Goal: Task Accomplishment & Management: Use online tool/utility

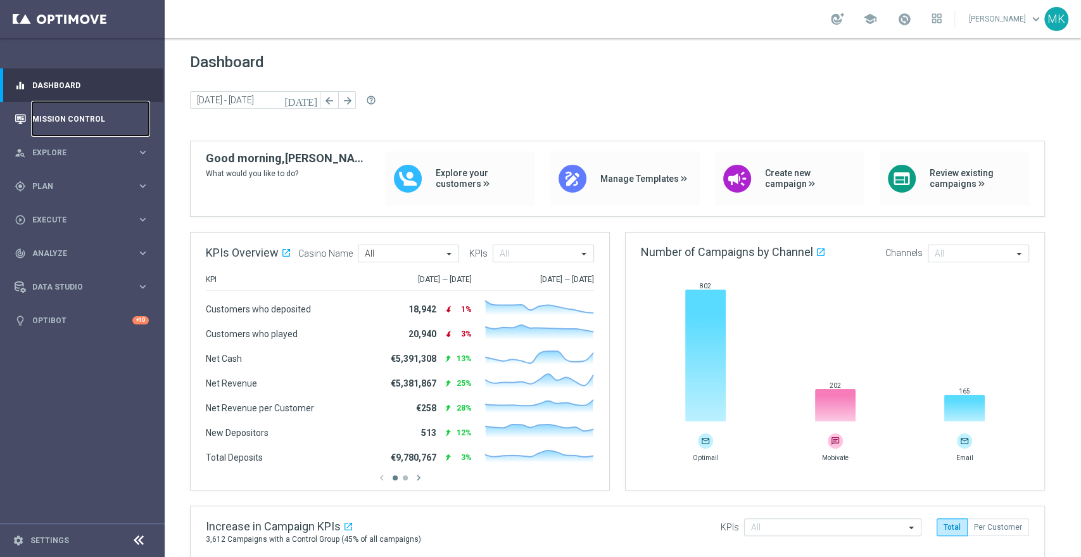
click at [51, 112] on link "Mission Control" at bounding box center [90, 119] width 117 height 34
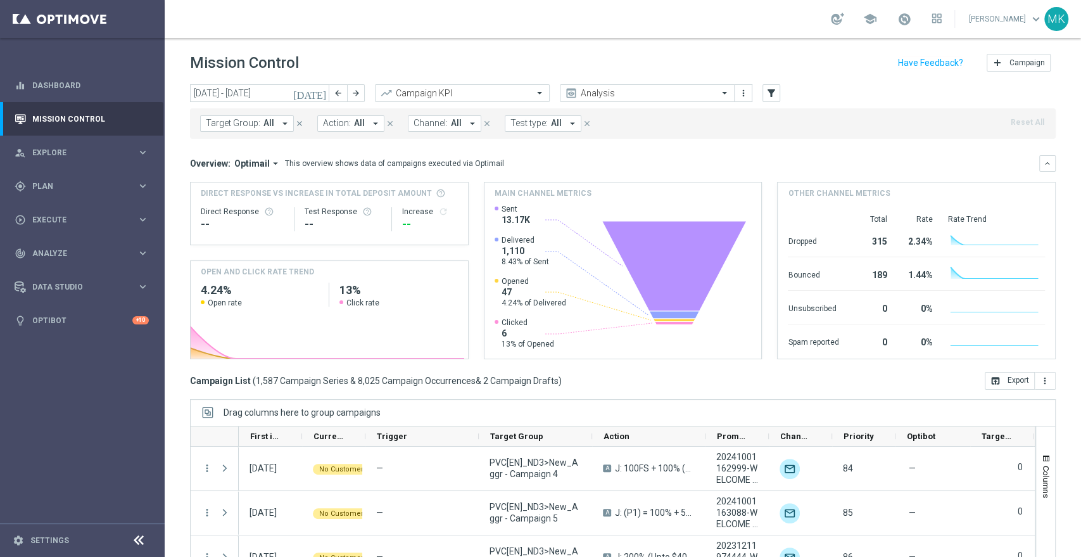
click at [324, 91] on icon "today" at bounding box center [310, 92] width 34 height 11
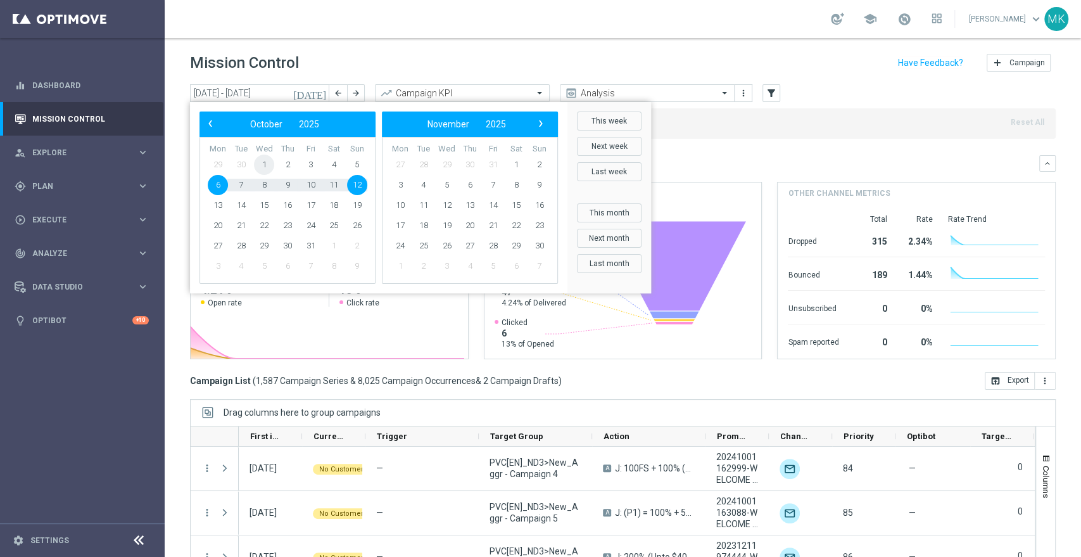
click at [265, 167] on span "1" at bounding box center [264, 165] width 20 height 20
click at [366, 186] on span "12" at bounding box center [357, 185] width 20 height 20
type input "01 Oct 2025 - 12 Oct 2025"
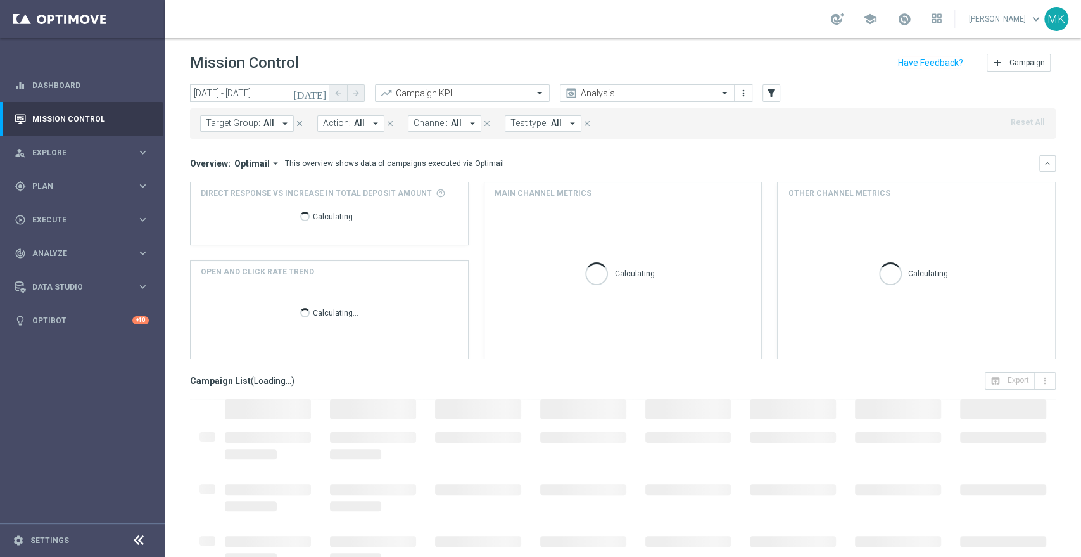
click at [280, 117] on button "Target Group: All arrow_drop_down" at bounding box center [247, 123] width 94 height 16
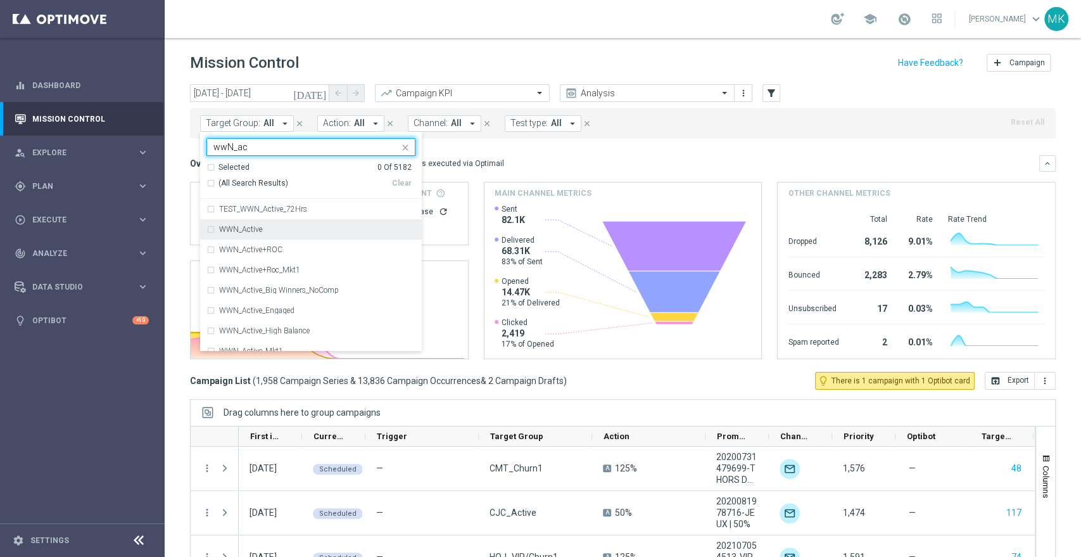
click at [277, 229] on div "WWN_Active" at bounding box center [317, 230] width 196 height 8
type input "wwN_ac"
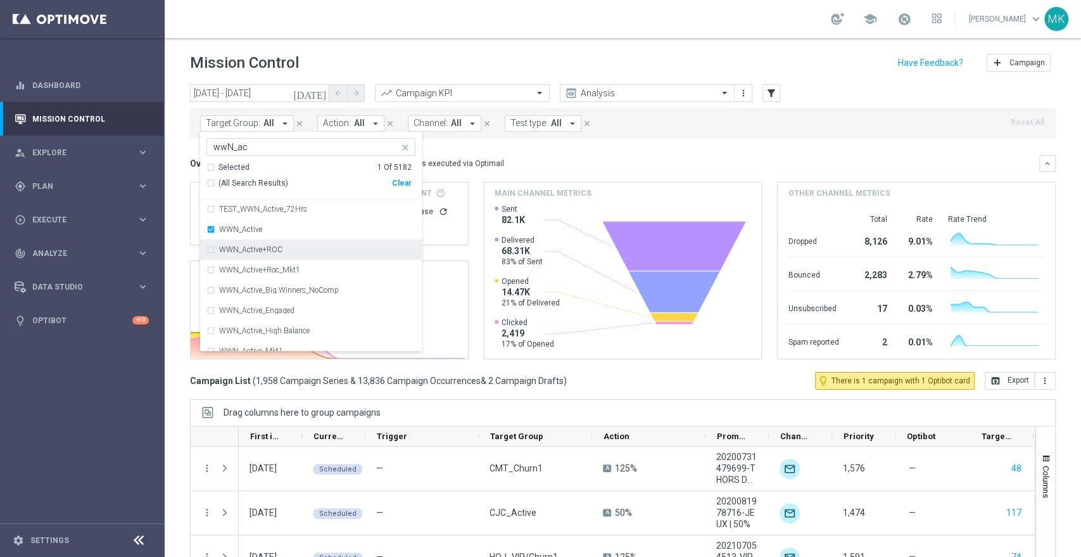
click at [539, 149] on mini-dashboard "Overview: Optimail arrow_drop_down This overview shows data of campaigns execut…" at bounding box center [623, 255] width 866 height 233
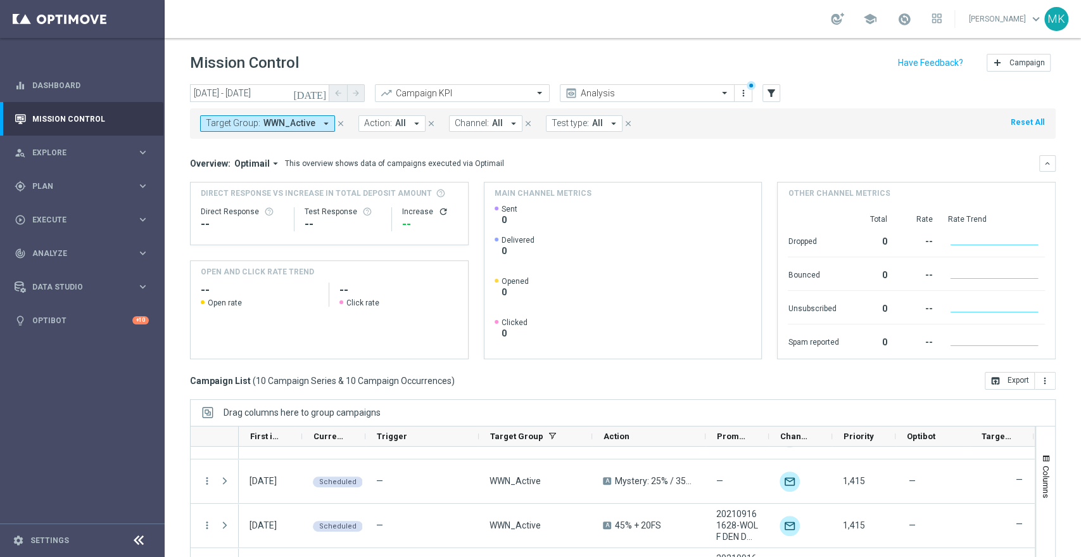
scroll to position [280, 0]
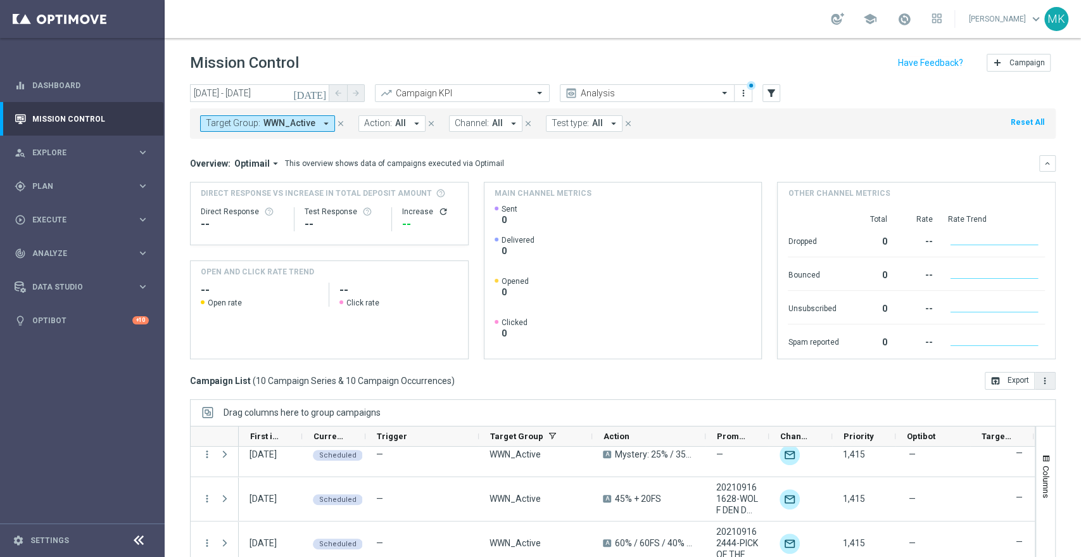
click at [1040, 380] on icon "more_vert" at bounding box center [1045, 381] width 10 height 10
click at [1000, 379] on button "open_in_browser Export" at bounding box center [1010, 381] width 50 height 18
click at [320, 99] on button "today" at bounding box center [310, 93] width 38 height 19
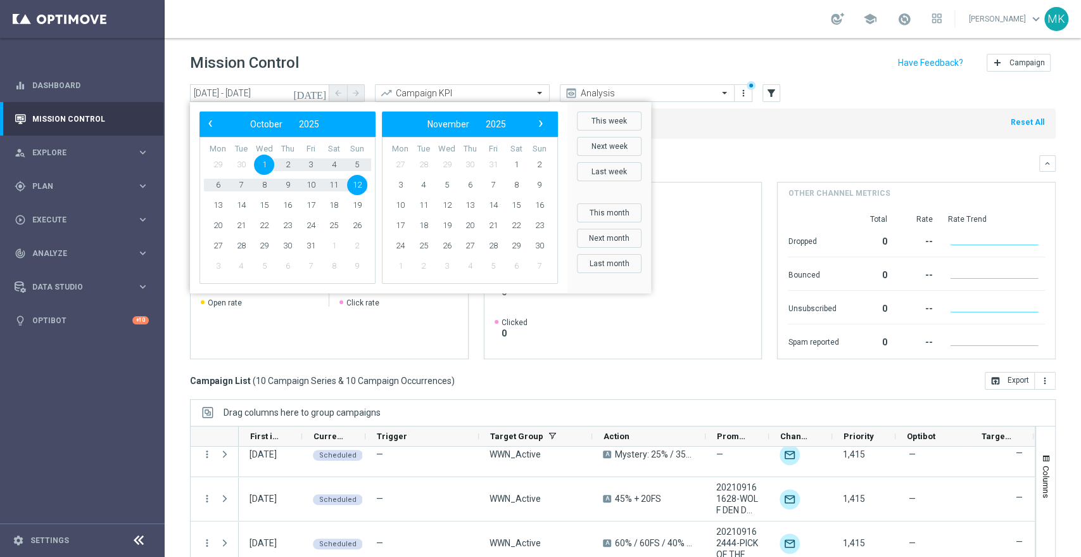
click at [217, 165] on span "29" at bounding box center [218, 165] width 20 height 20
click at [210, 127] on span "‹" at bounding box center [210, 123] width 16 height 16
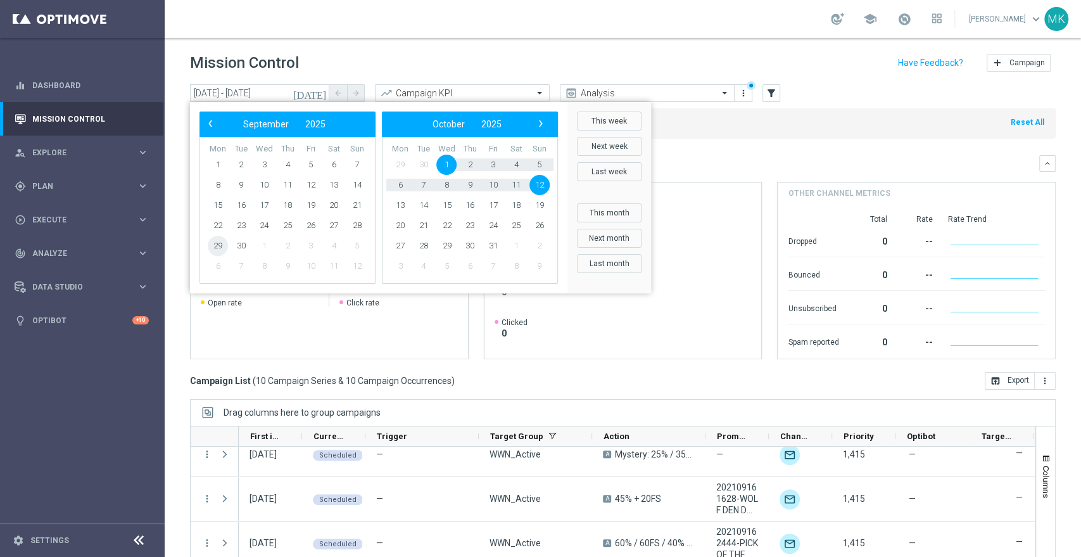
click at [221, 247] on span "29" at bounding box center [218, 246] width 20 height 20
click at [547, 184] on span "12" at bounding box center [540, 185] width 20 height 20
type input "29 Sep 2025 - 12 Oct 2025"
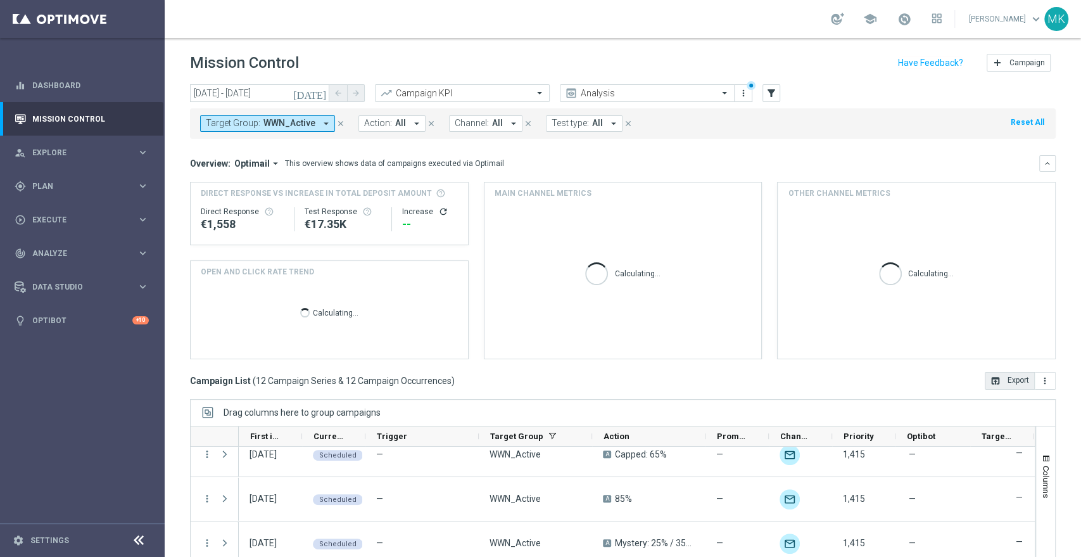
click at [1007, 380] on button "open_in_browser Export" at bounding box center [1010, 381] width 50 height 18
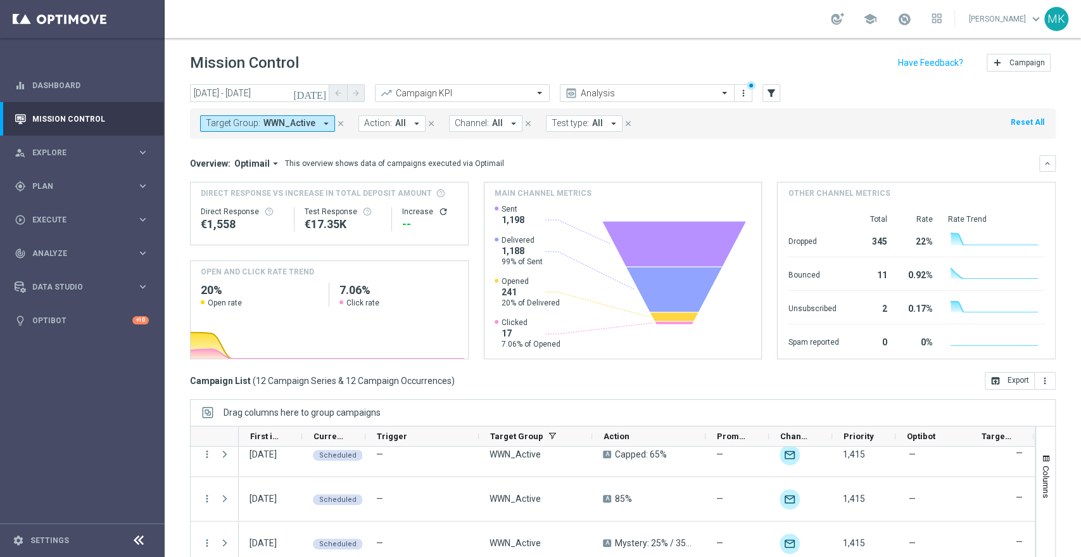
click at [322, 121] on icon "arrow_drop_down" at bounding box center [326, 123] width 11 height 11
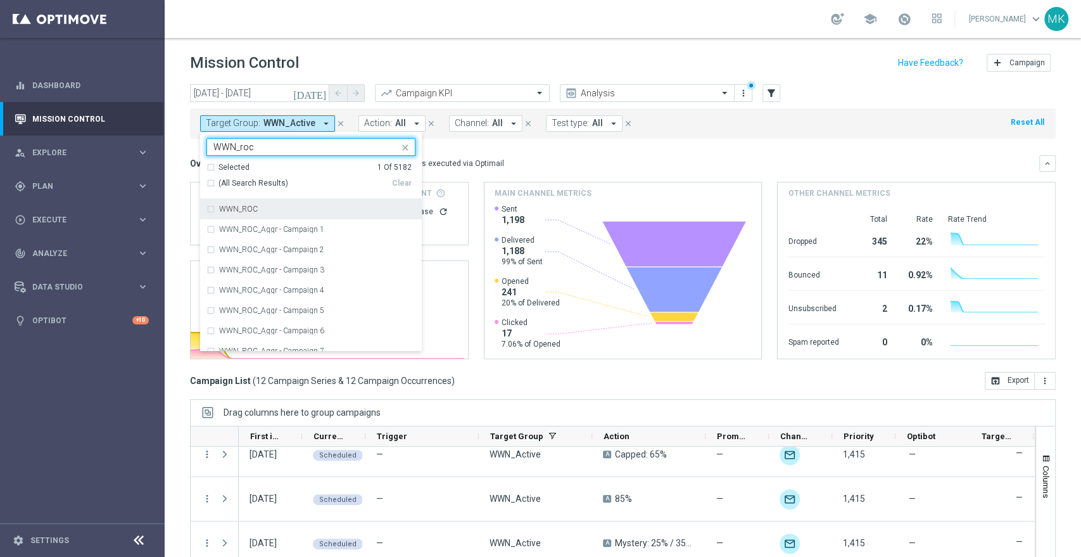
click at [264, 207] on div "WWN_ROC" at bounding box center [317, 209] width 196 height 8
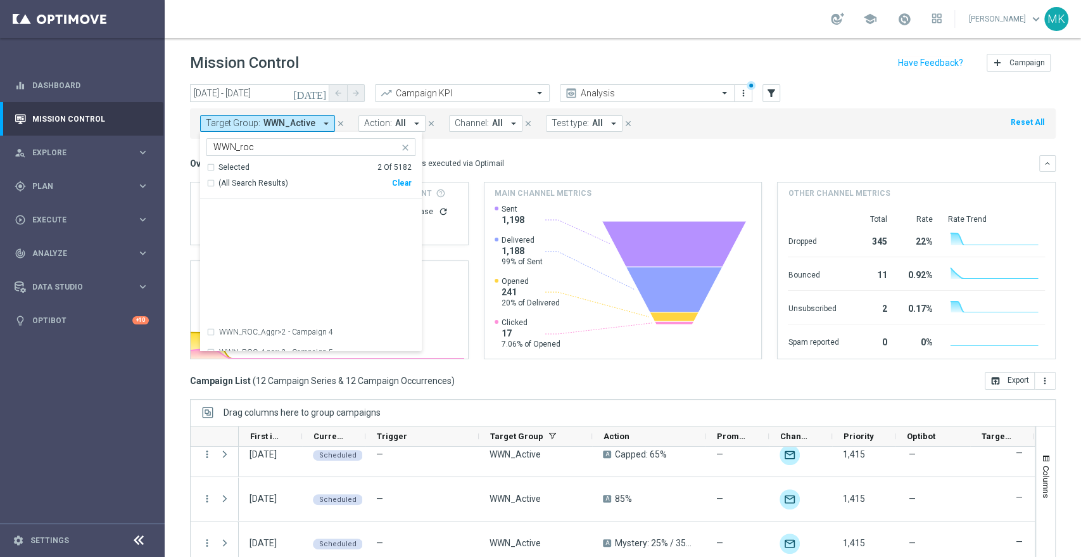
scroll to position [422, 0]
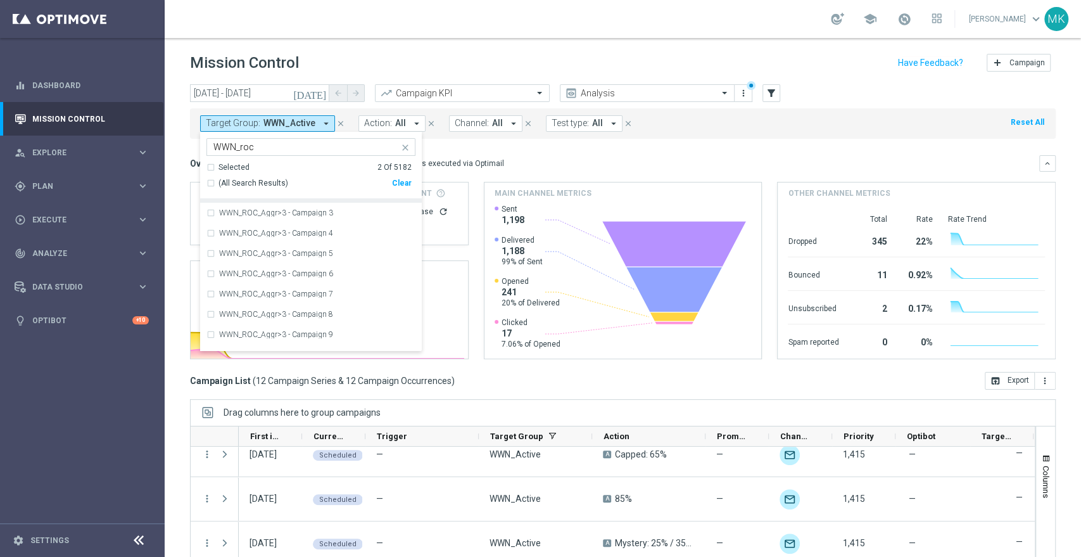
click at [213, 166] on div "Selected 2 Of 5182" at bounding box center [309, 167] width 205 height 11
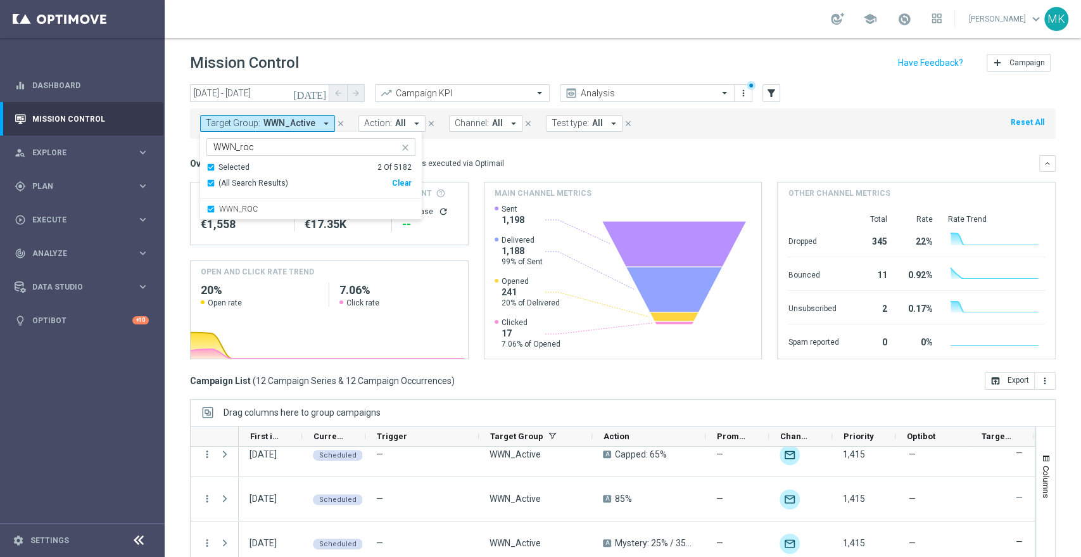
scroll to position [0, 0]
click at [212, 167] on div "Selected 2 Of 5182" at bounding box center [309, 167] width 205 height 11
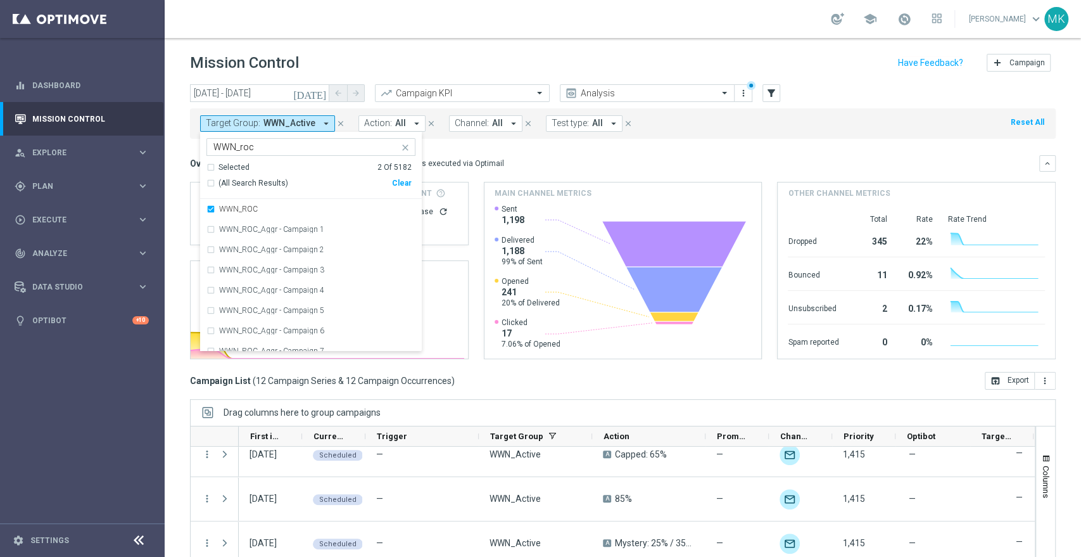
click at [265, 148] on input "WWN_roc" at bounding box center [306, 147] width 186 height 11
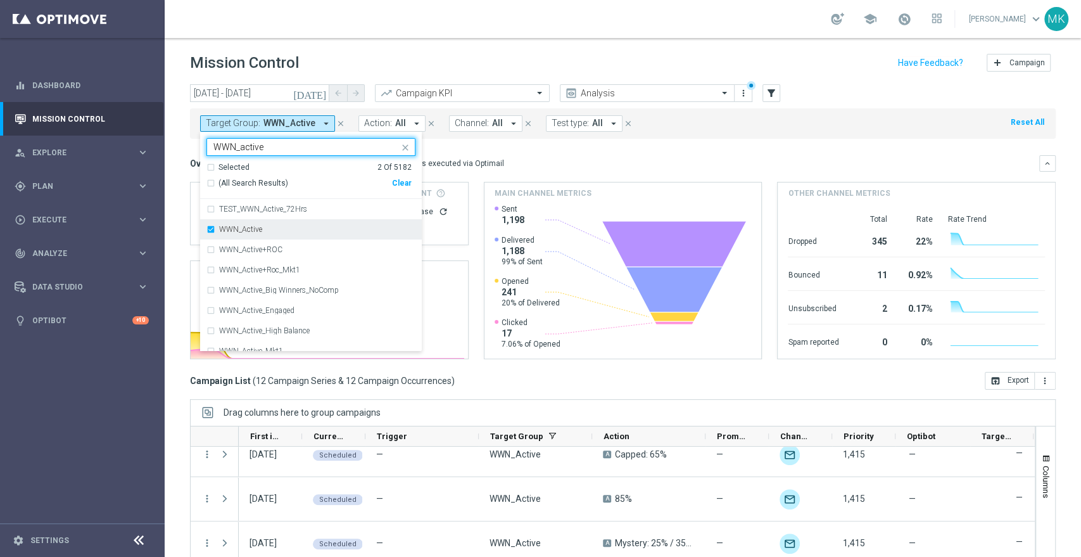
type input "WWN_active"
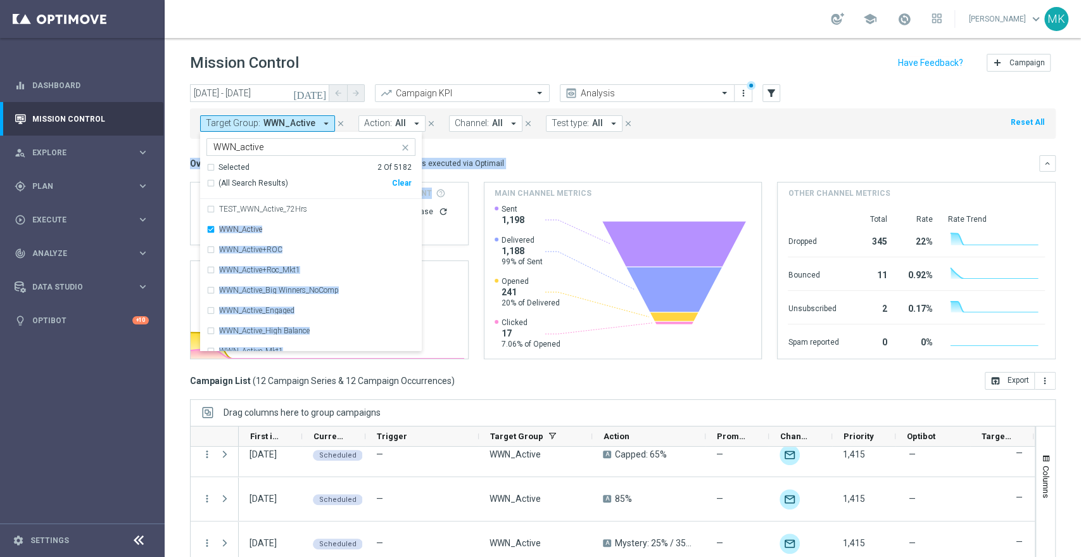
drag, startPoint x: 205, startPoint y: 224, endPoint x: 213, endPoint y: 227, distance: 9.1
click at [206, 225] on div "today 29 Sep 2025 - 12 Oct 2025 arrow_back arrow_forward Campaign KPI trending_…" at bounding box center [623, 314] width 917 height 461
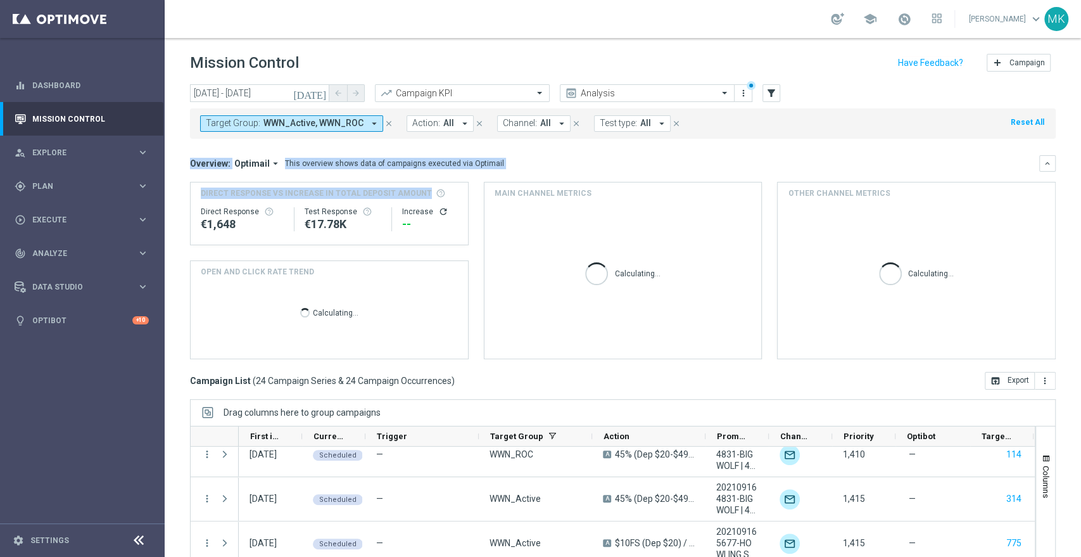
click at [301, 119] on span "WWN_Active, WWN_ROC" at bounding box center [314, 123] width 100 height 11
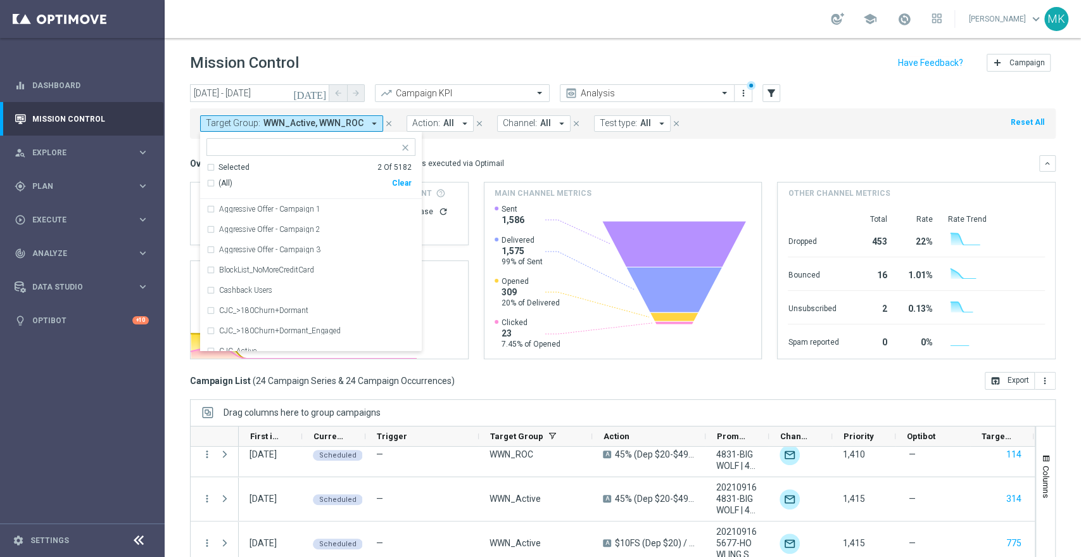
click at [264, 136] on div "Selected 2 of 5182 Selected 2 Of 5182 (All) Clear Aggressive Offer - Campaign 1…" at bounding box center [311, 242] width 222 height 220
click at [260, 145] on input "text" at bounding box center [306, 147] width 186 height 11
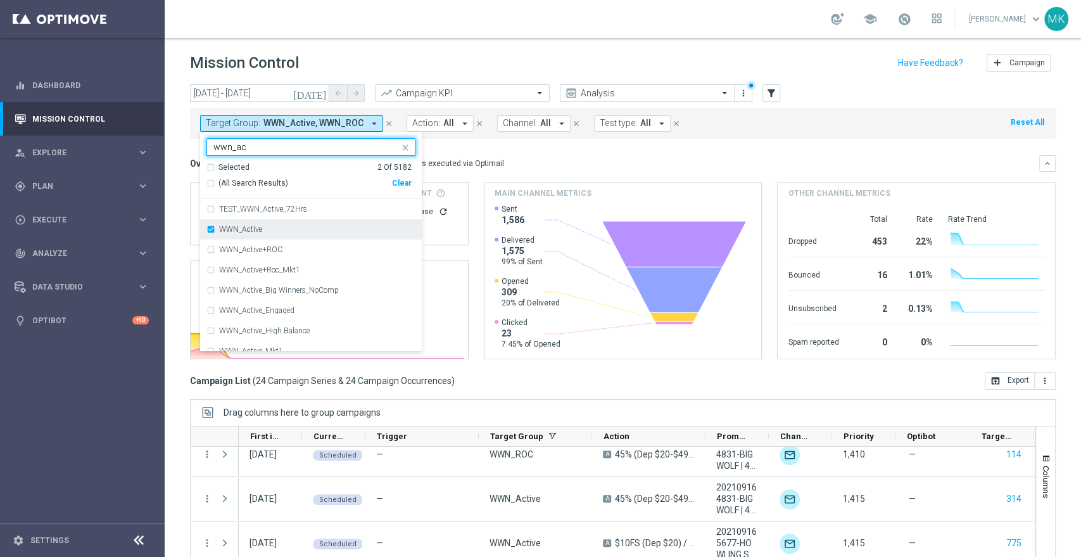
click at [210, 224] on div "WWN_Active" at bounding box center [311, 229] width 209 height 20
type input "wwn_ac"
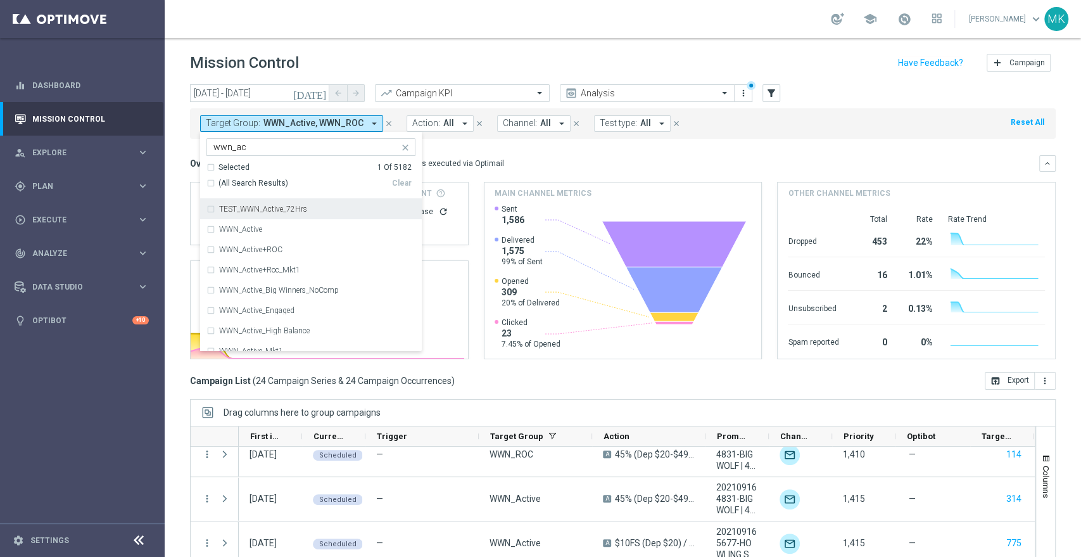
click at [495, 151] on mini-dashboard "Overview: Optimail arrow_drop_down This overview shows data of campaigns execut…" at bounding box center [623, 255] width 866 height 233
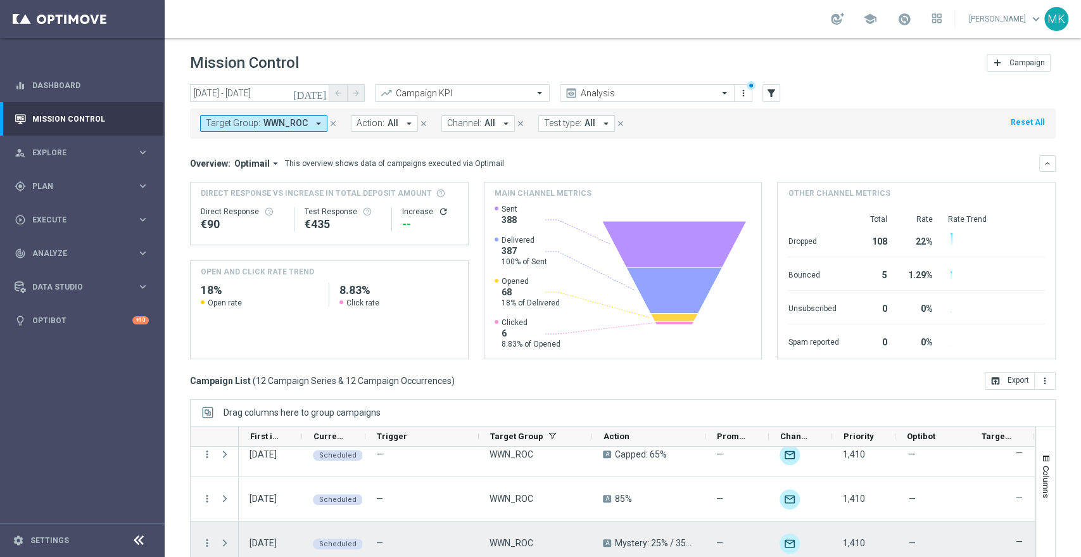
scroll to position [76, 0]
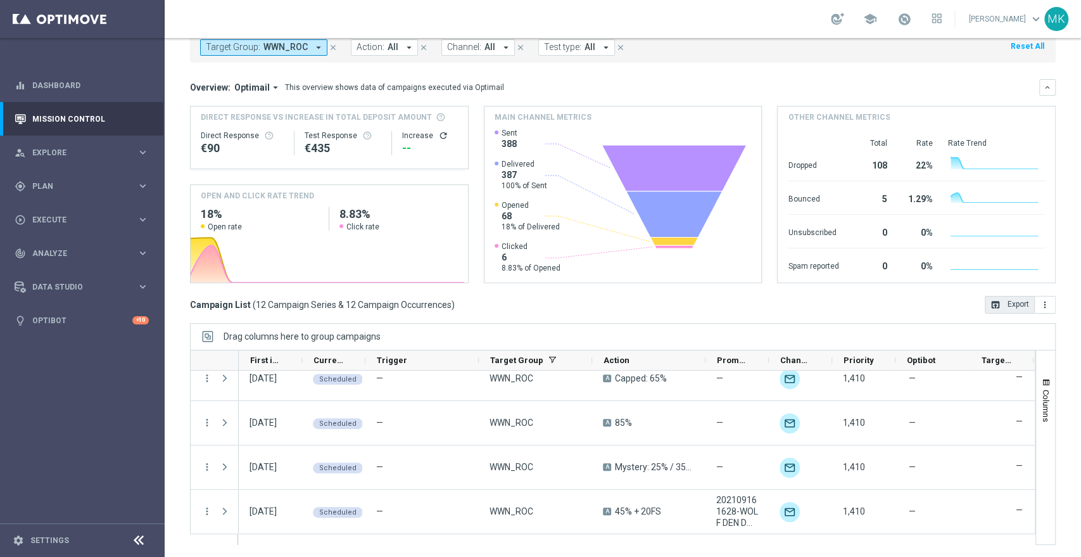
click at [998, 303] on button "open_in_browser Export" at bounding box center [1010, 305] width 50 height 18
click at [1008, 300] on button "open_in_browser Export" at bounding box center [1010, 305] width 50 height 18
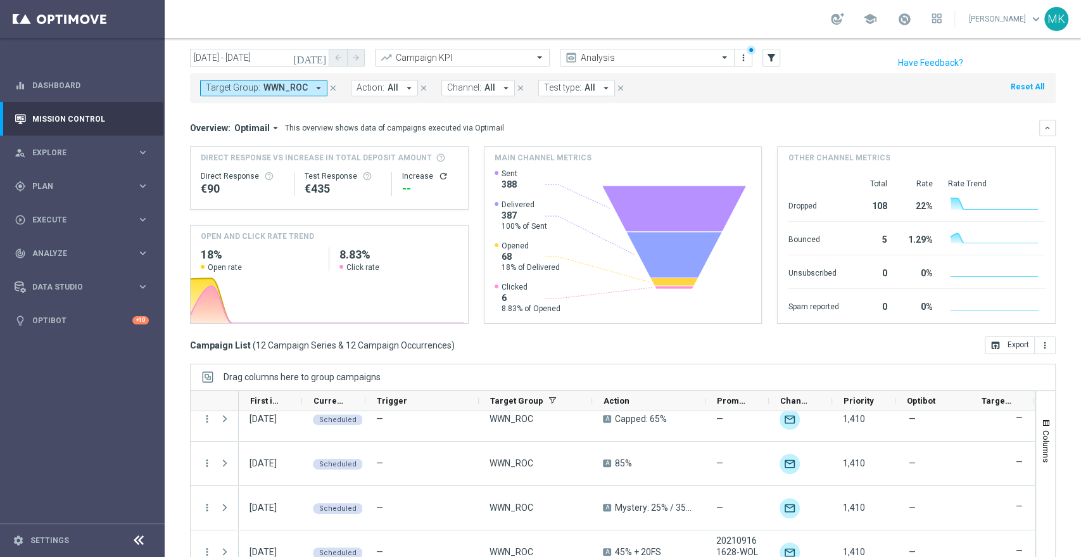
scroll to position [0, 0]
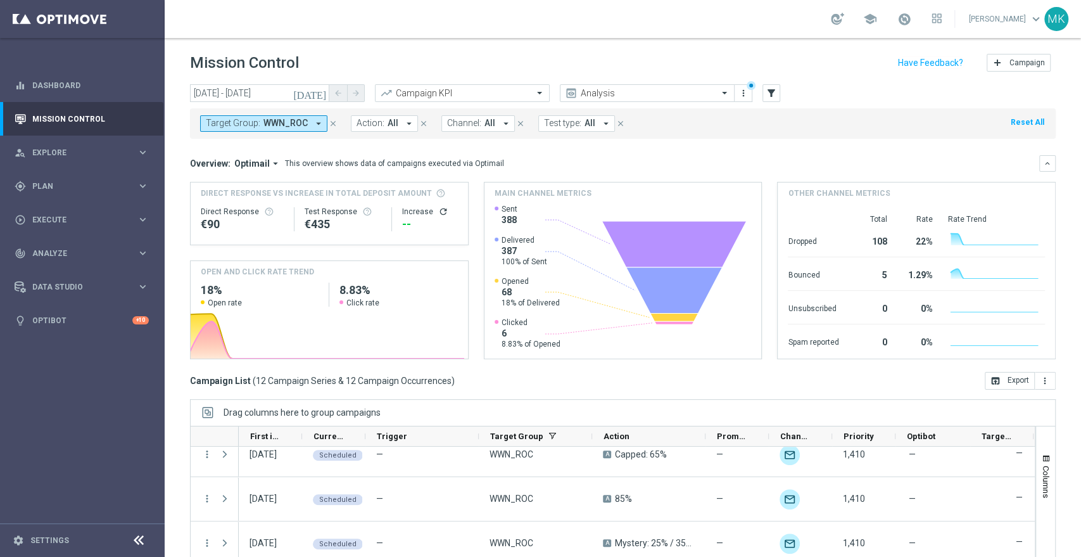
click at [313, 122] on icon "arrow_drop_down" at bounding box center [318, 123] width 11 height 11
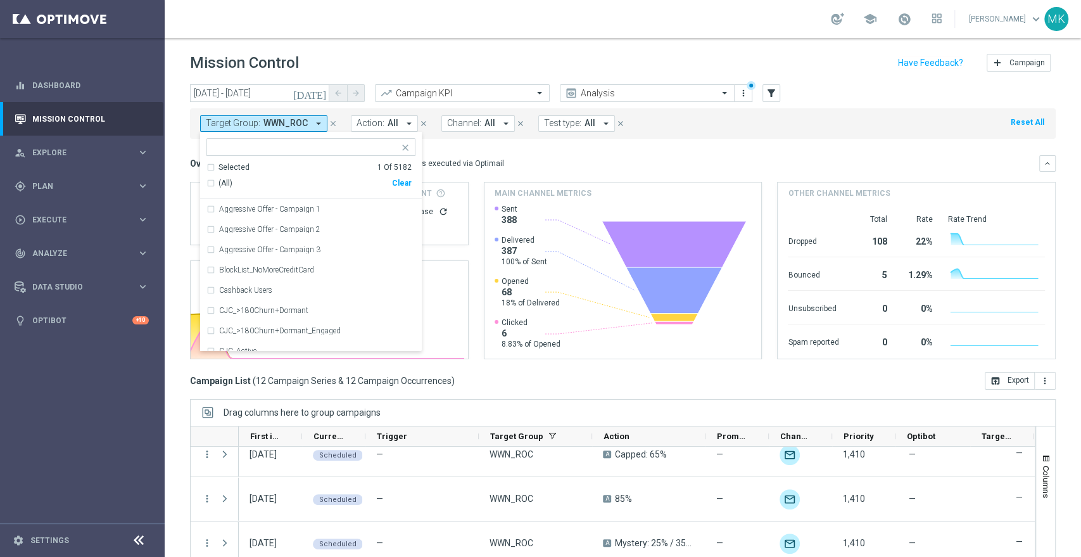
click at [304, 121] on span "WWN_ROC" at bounding box center [286, 123] width 44 height 11
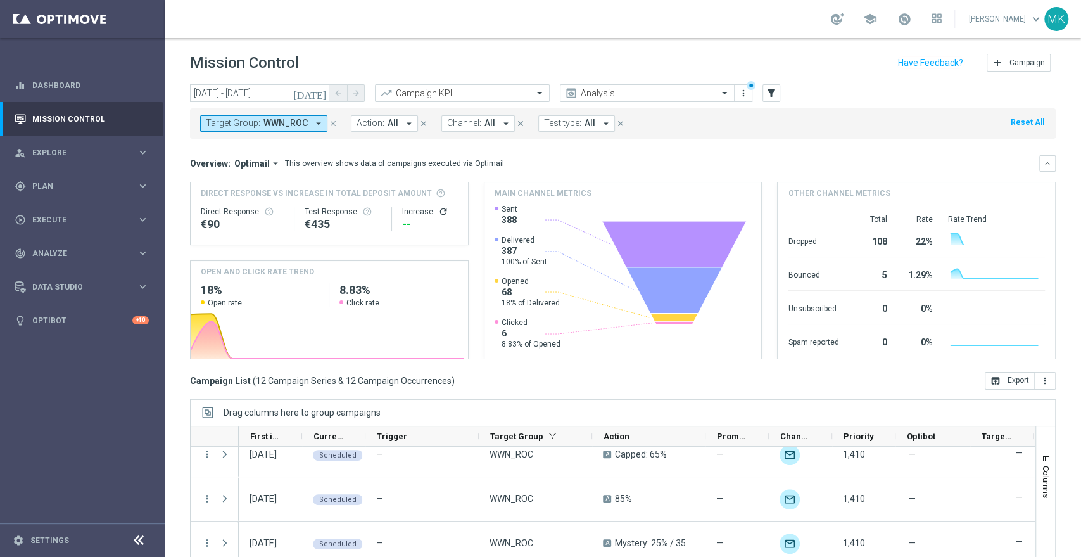
click at [314, 121] on icon "arrow_drop_down" at bounding box center [318, 123] width 11 height 11
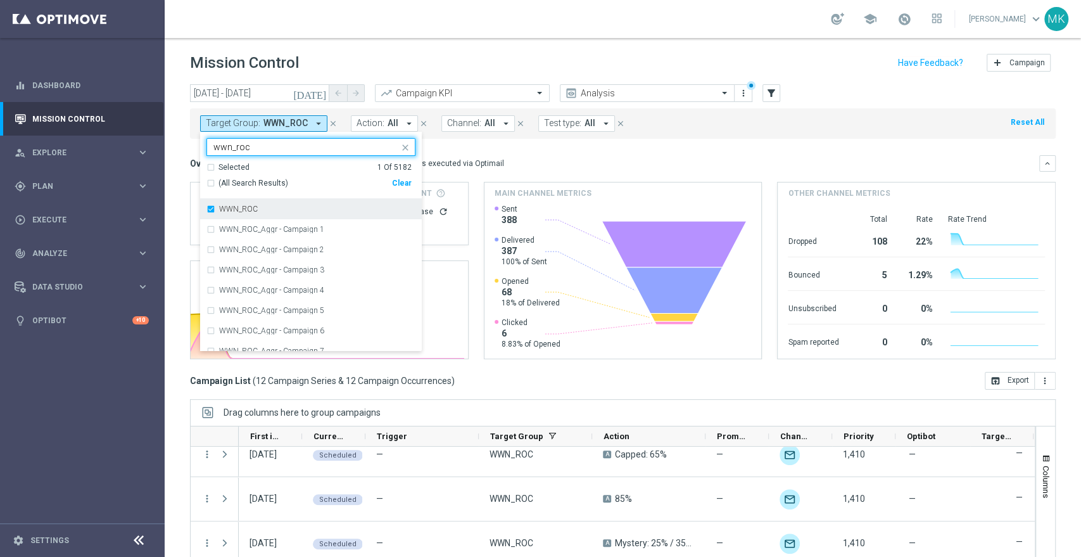
click at [208, 206] on div "WWN_ROC" at bounding box center [311, 209] width 209 height 20
click at [255, 144] on input "wwn_roc" at bounding box center [306, 147] width 186 height 11
click at [213, 227] on div "WWN_Active" at bounding box center [311, 229] width 209 height 20
type input "wwn_ac"
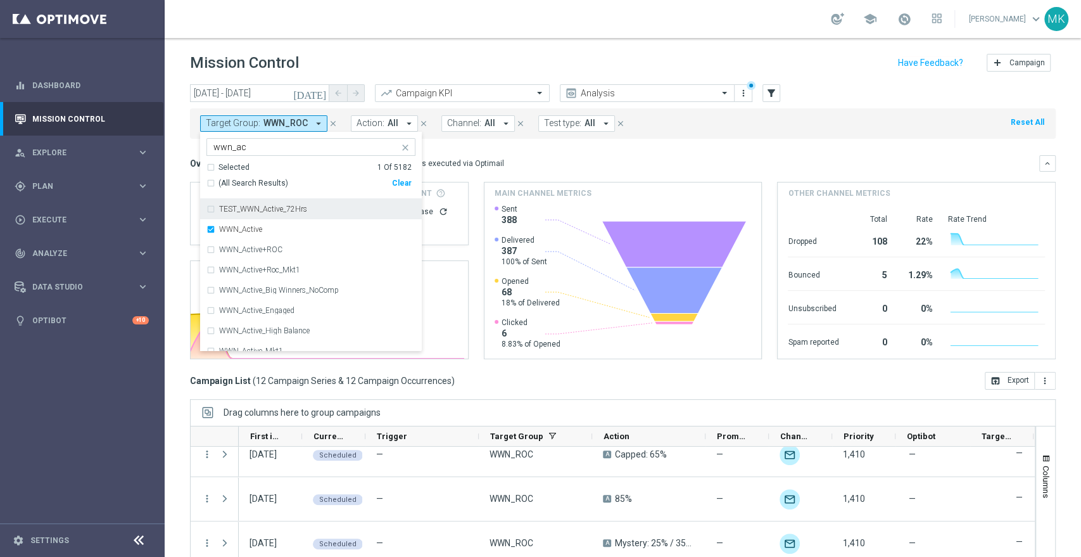
click at [318, 91] on icon "today" at bounding box center [310, 92] width 34 height 11
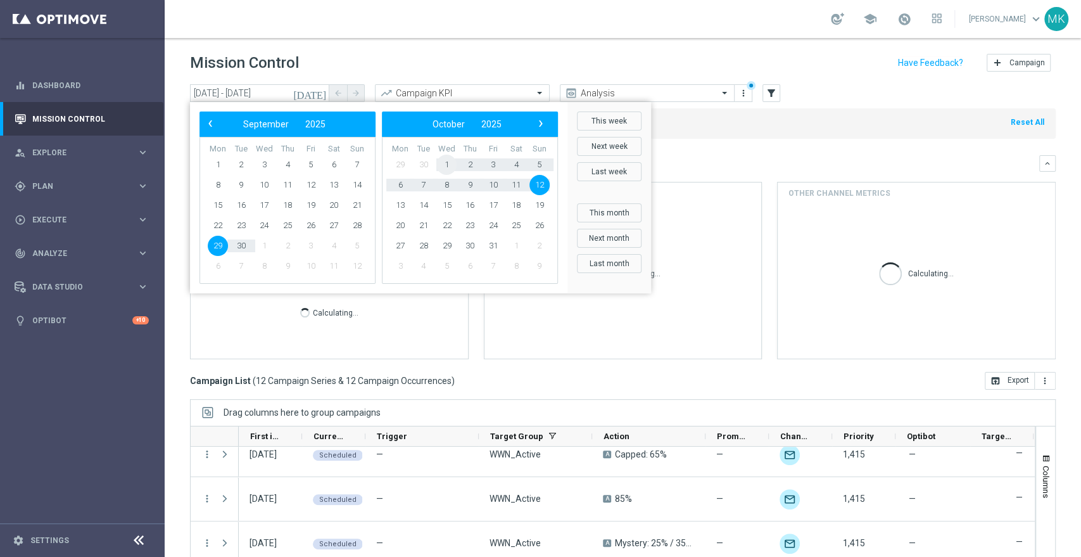
click at [447, 160] on span "1" at bounding box center [446, 165] width 20 height 20
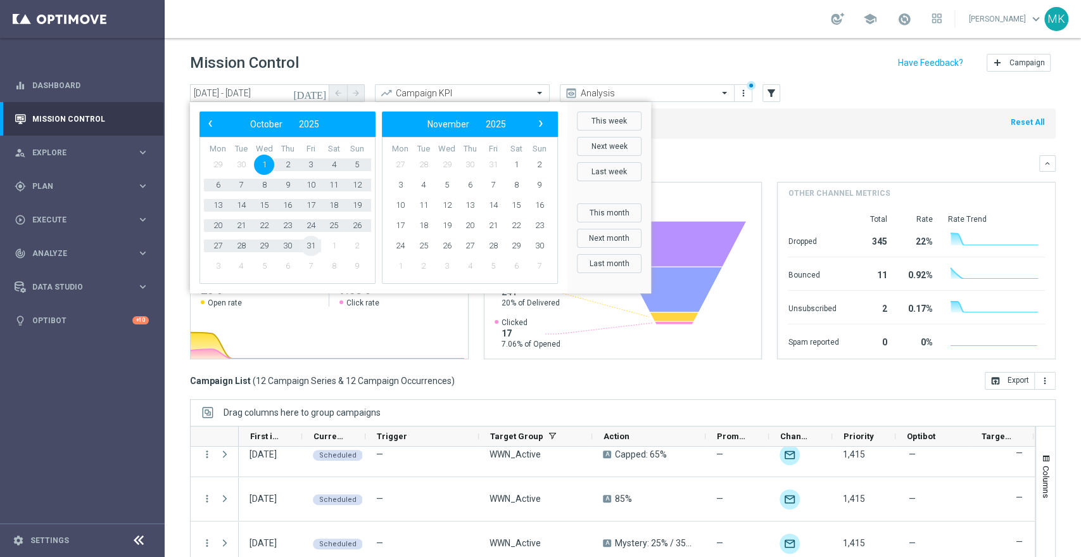
click at [311, 246] on span "31" at bounding box center [311, 246] width 20 height 20
type input "01 Oct 2025 - 31 Oct 2025"
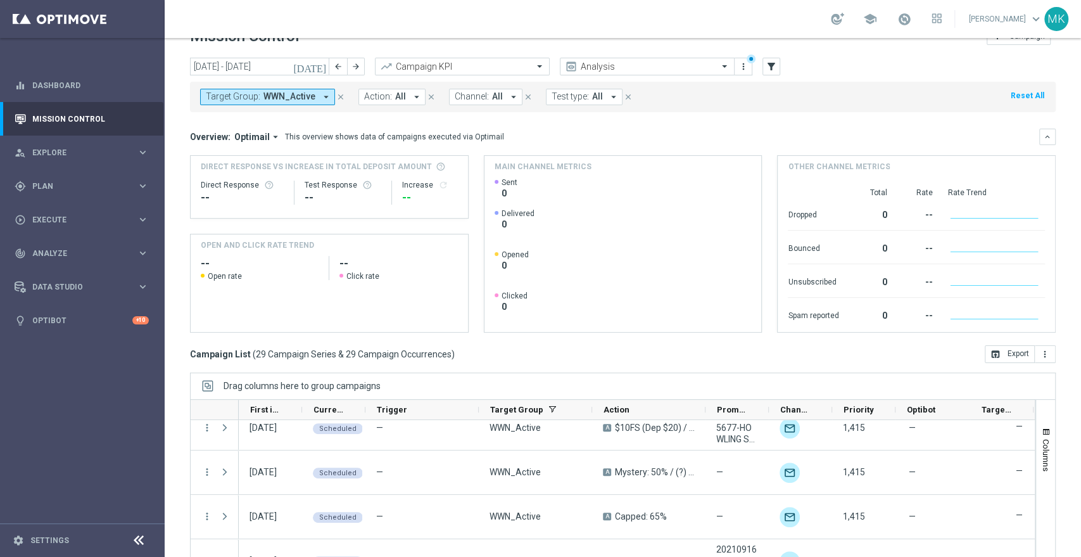
scroll to position [5, 0]
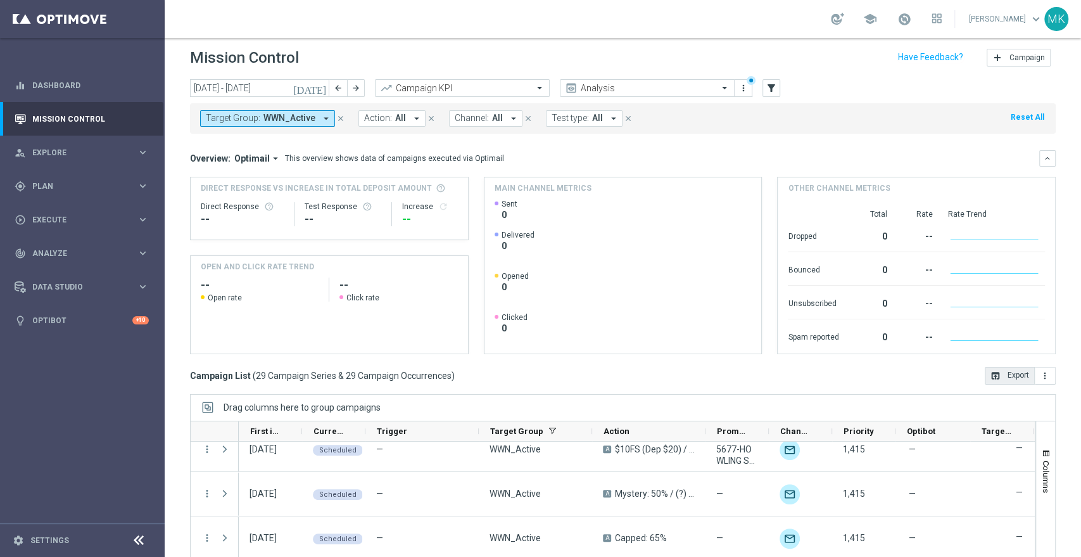
click at [1003, 374] on button "open_in_browser Export" at bounding box center [1010, 376] width 50 height 18
click at [324, 117] on button "Target Group: WWN_Active arrow_drop_down" at bounding box center [267, 118] width 135 height 16
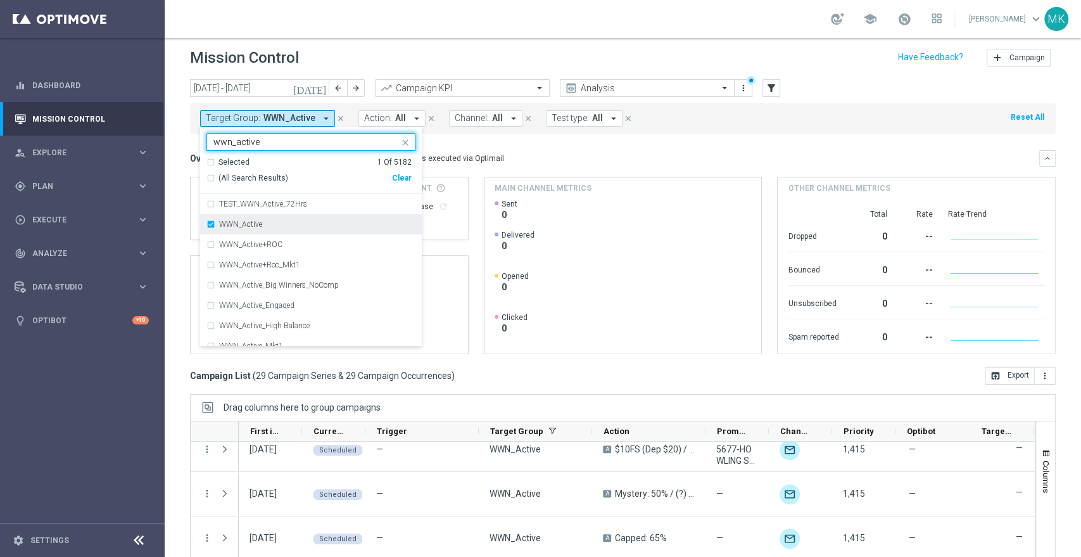
click at [212, 217] on div "WWN_Active" at bounding box center [311, 224] width 209 height 20
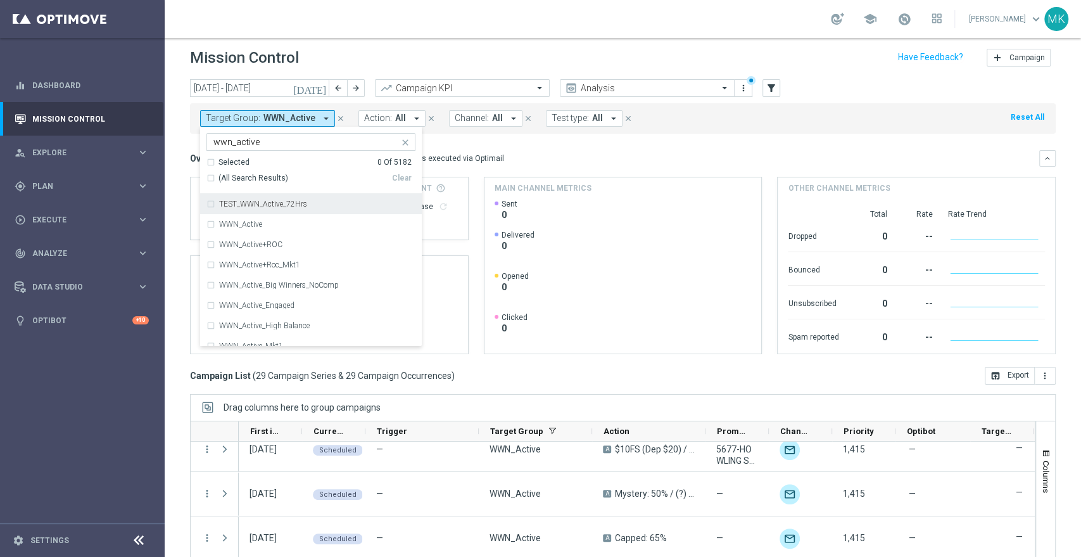
click at [264, 139] on input "wwn_active" at bounding box center [306, 142] width 186 height 11
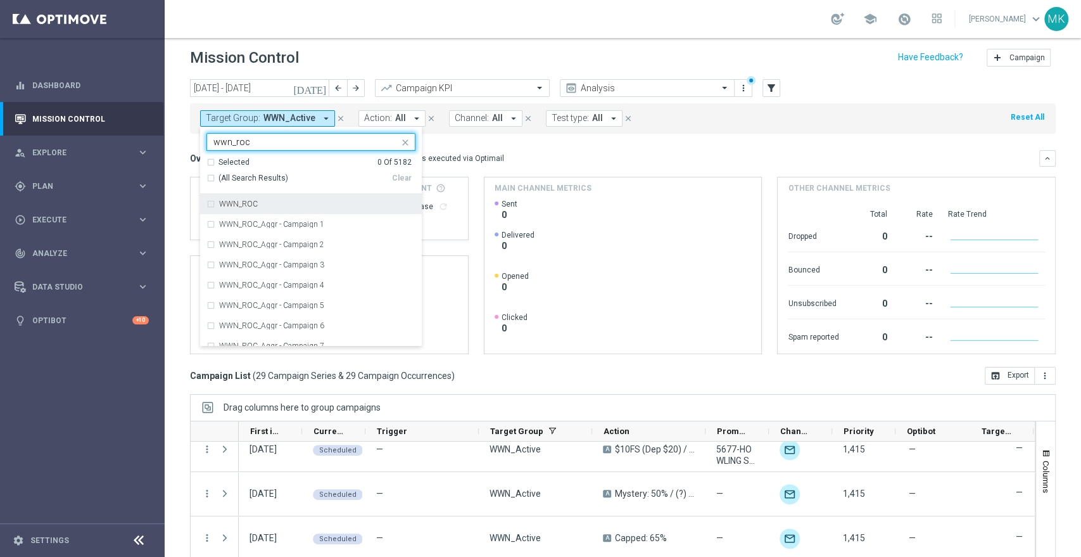
click at [213, 203] on div "WWN_ROC" at bounding box center [311, 204] width 209 height 20
type input "wwn_roc"
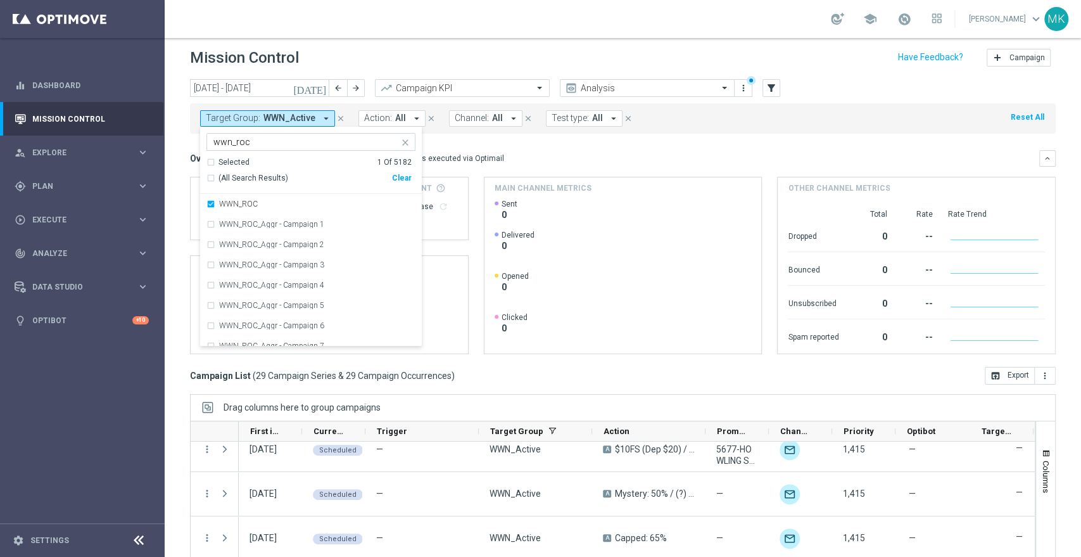
click at [594, 144] on mini-dashboard "Overview: Optimail arrow_drop_down This overview shows data of campaigns execut…" at bounding box center [623, 250] width 866 height 233
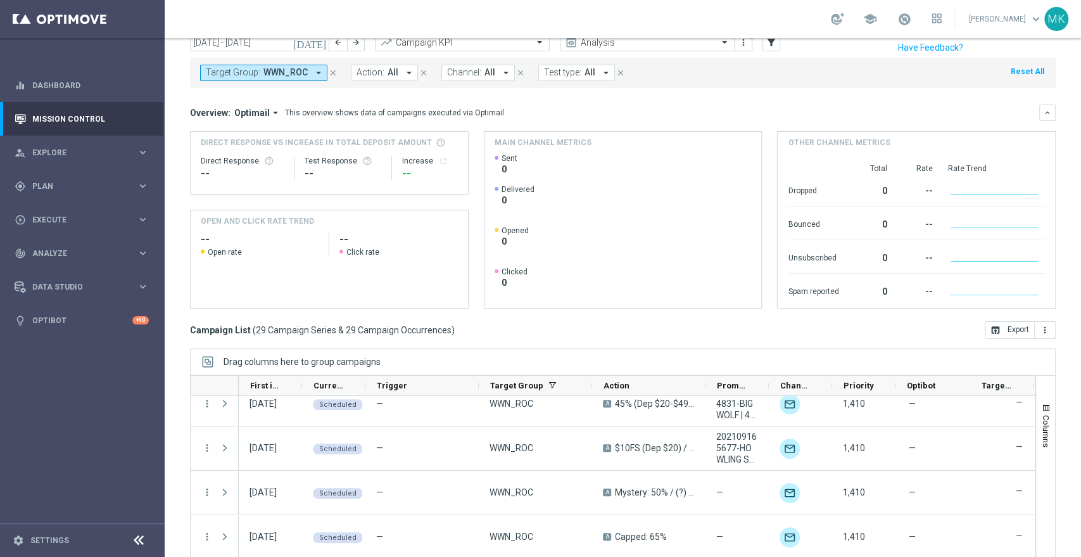
scroll to position [76, 0]
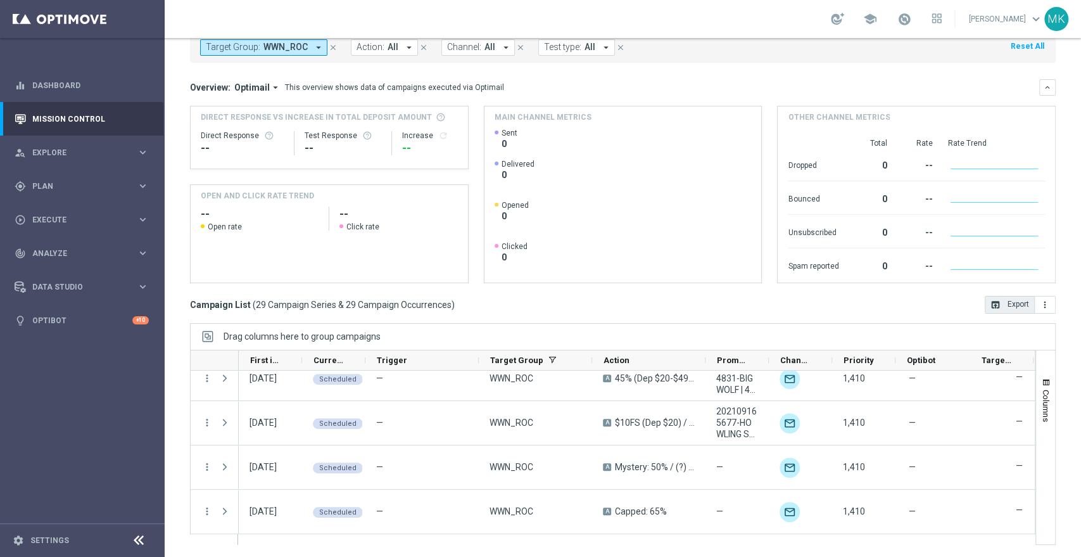
click at [1012, 304] on button "open_in_browser Export" at bounding box center [1010, 305] width 50 height 18
